Goal: Find specific page/section: Find specific page/section

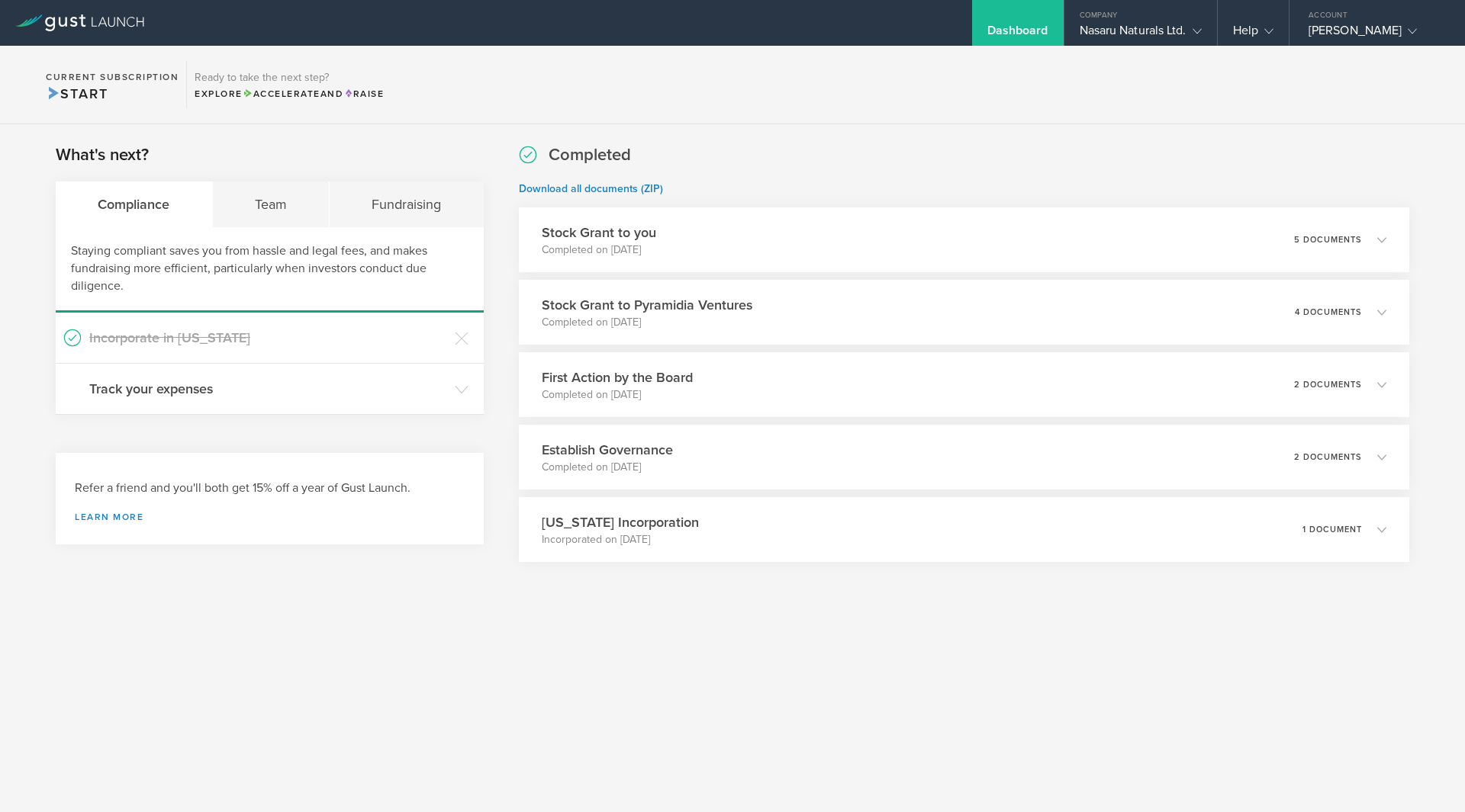
click at [972, 13] on div "Dashboard" at bounding box center [1018, 22] width 92 height 46
click at [987, 44] on div "Dashboard" at bounding box center [1018, 35] width 61 height 23
click at [987, 30] on div "Dashboard" at bounding box center [1018, 35] width 61 height 23
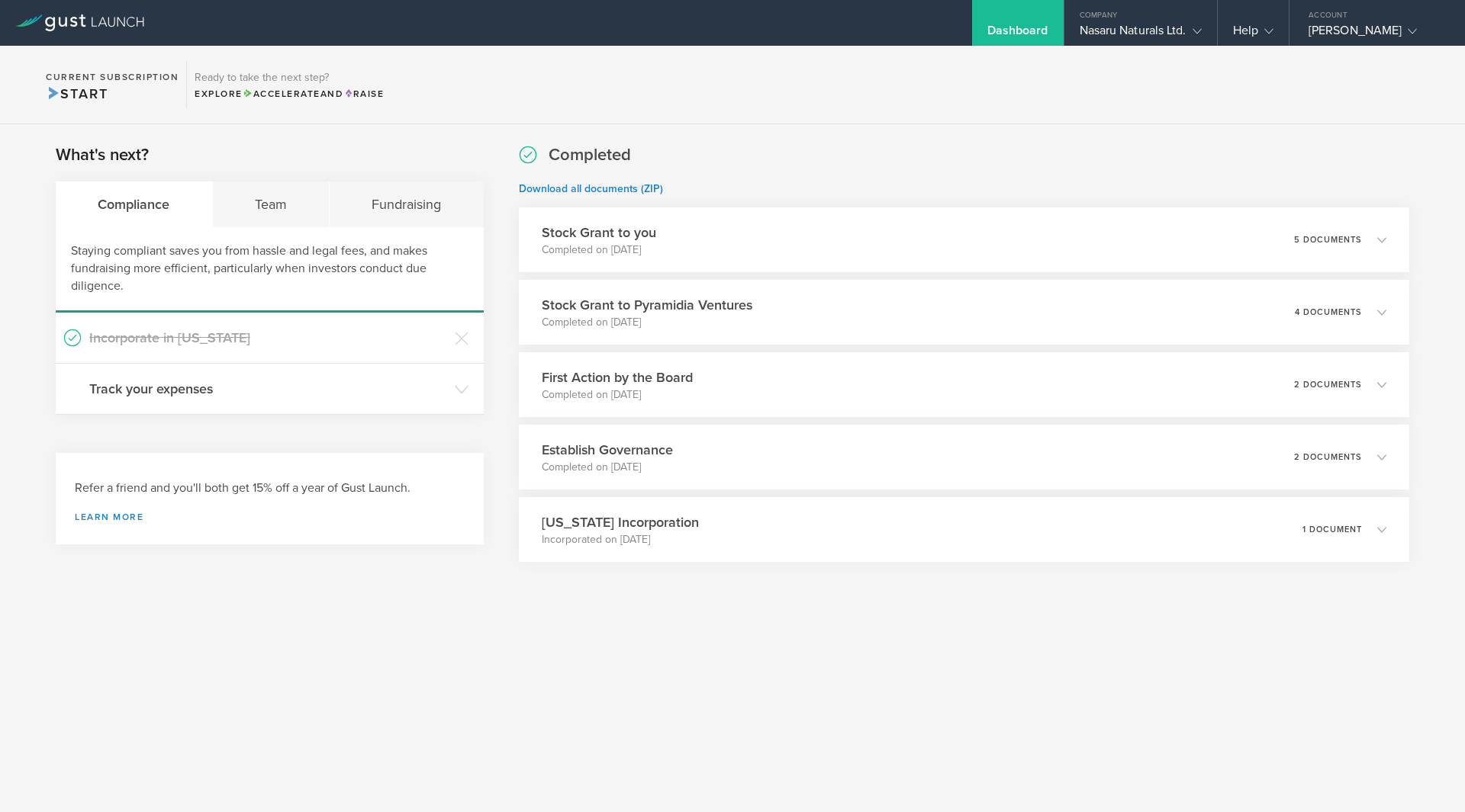
click at [987, 30] on div "Dashboard" at bounding box center [1018, 35] width 61 height 23
click at [987, 26] on div "Dashboard" at bounding box center [1018, 35] width 61 height 23
click at [1083, 22] on div "Company" at bounding box center [1141, 11] width 153 height 23
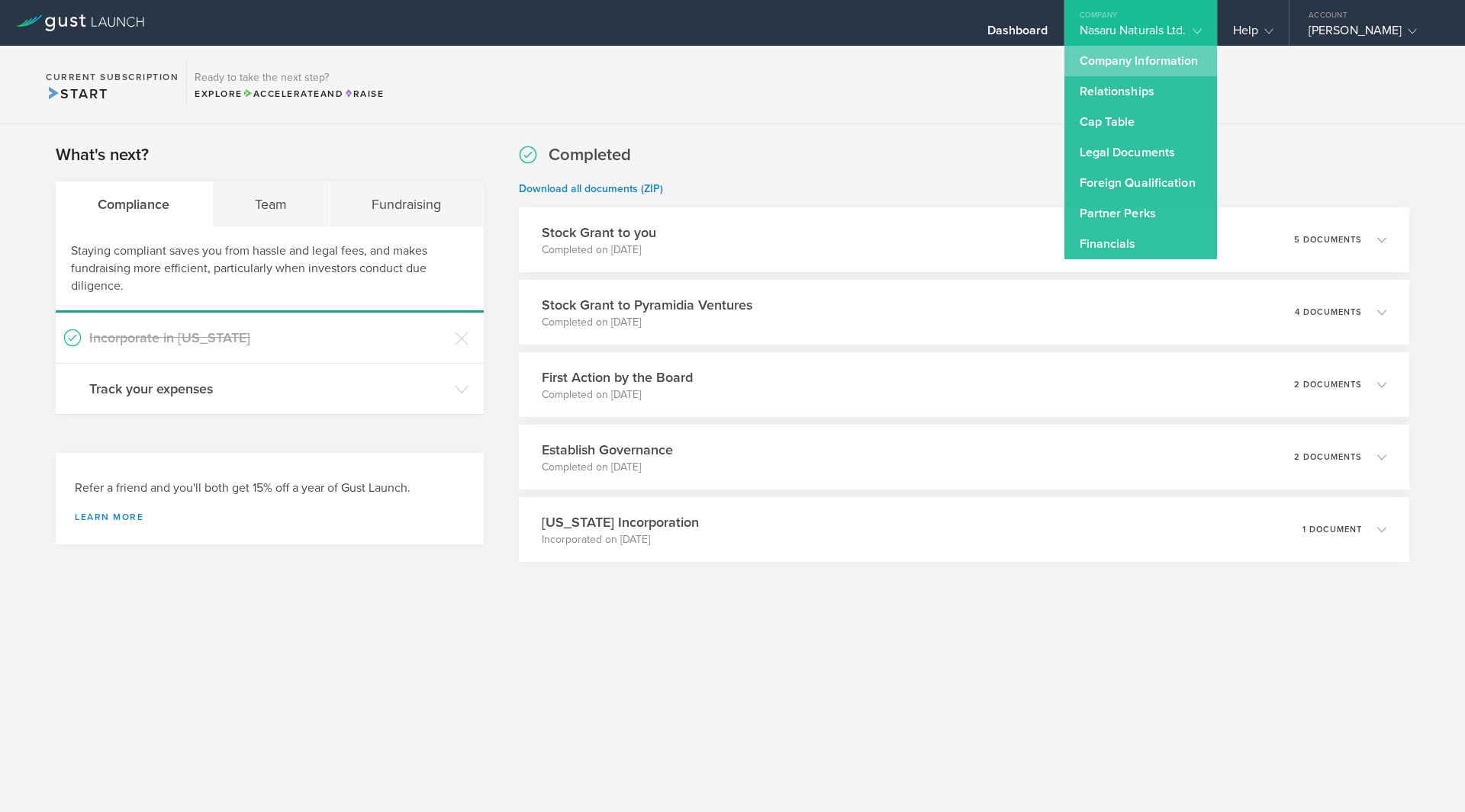
click at [1077, 59] on link "Company Information" at bounding box center [1141, 61] width 153 height 30
